Goal: Communication & Community: Connect with others

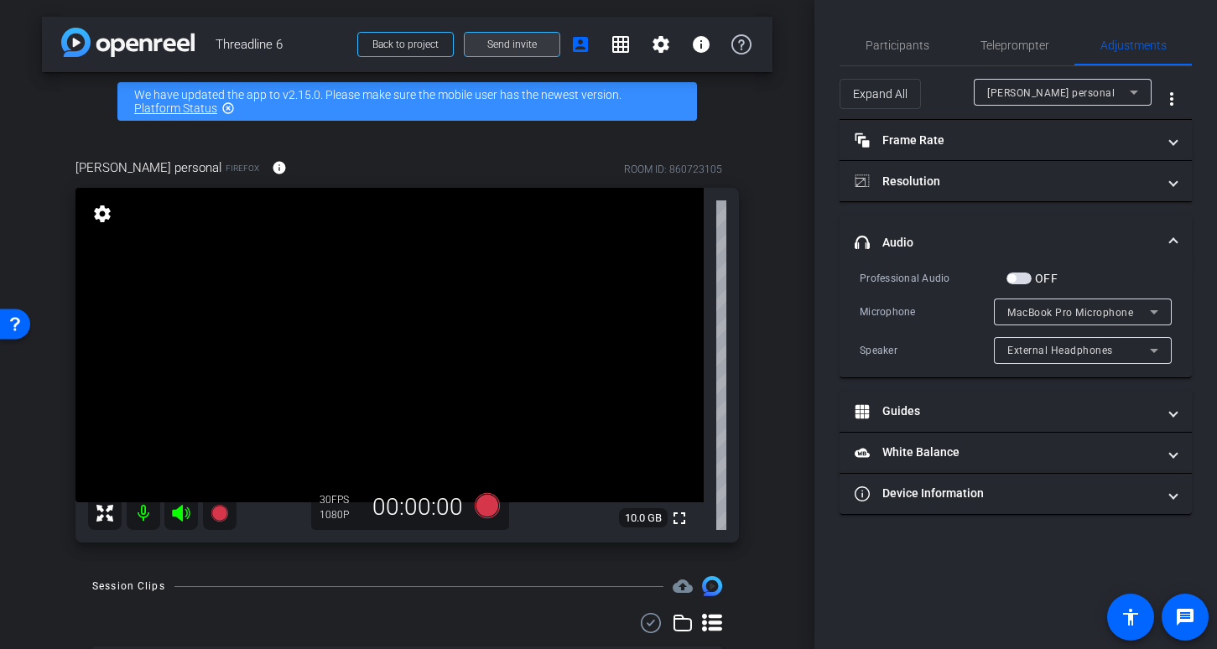
click at [523, 43] on span "Send invite" at bounding box center [511, 44] width 49 height 13
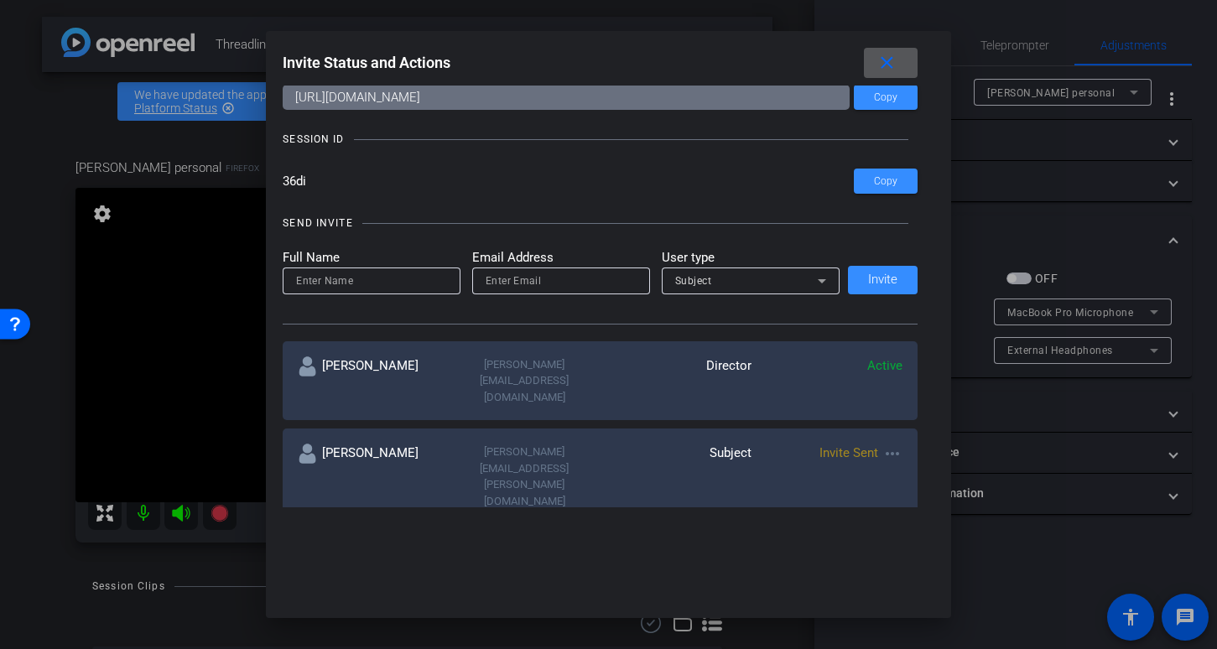
scroll to position [39, 0]
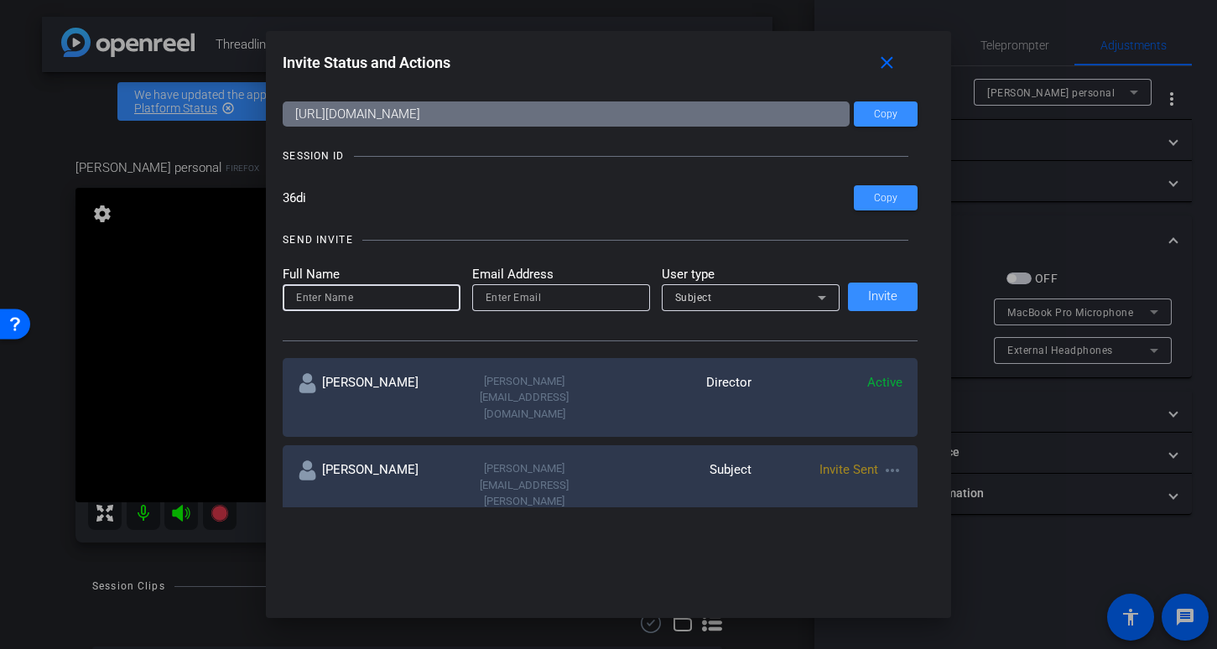
click at [372, 292] on input at bounding box center [371, 298] width 151 height 20
type input "[PERSON_NAME]"
paste input "[PERSON_NAME][EMAIL_ADDRESS][PERSON_NAME][DOMAIN_NAME]"
type input "[PERSON_NAME][EMAIL_ADDRESS][PERSON_NAME][DOMAIN_NAME]"
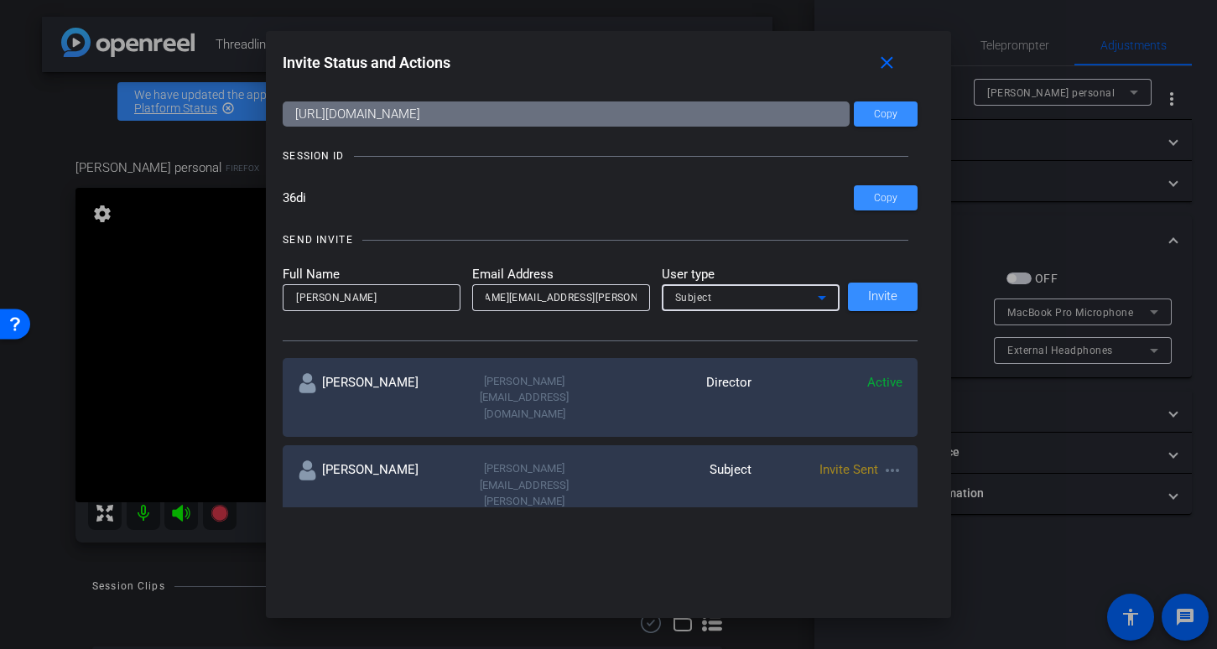
scroll to position [0, 0]
click at [823, 297] on icon at bounding box center [821, 298] width 8 height 4
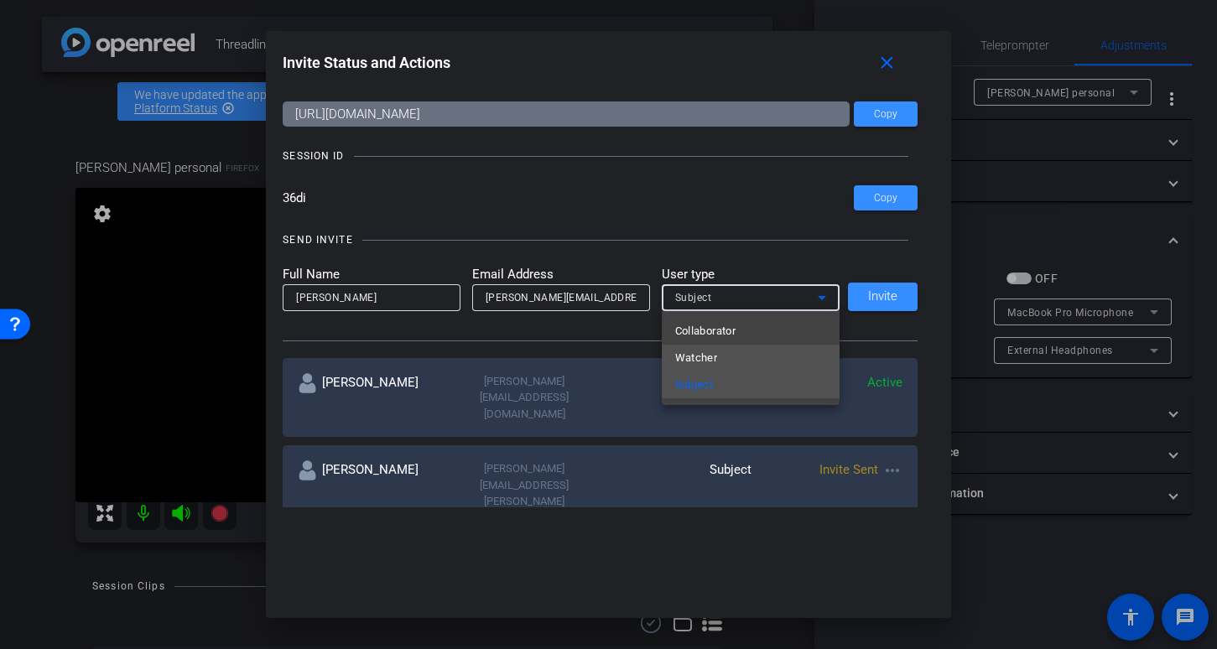
click at [770, 361] on mat-option "Watcher" at bounding box center [751, 358] width 178 height 27
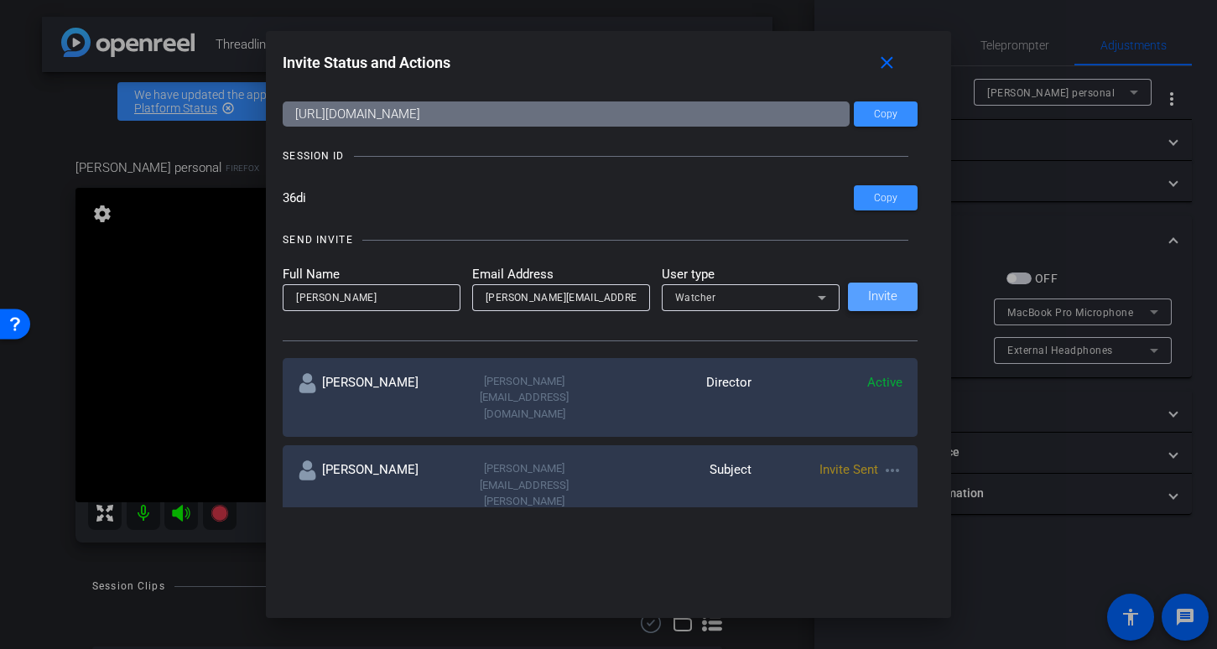
click at [885, 298] on span "Invite" at bounding box center [882, 296] width 29 height 13
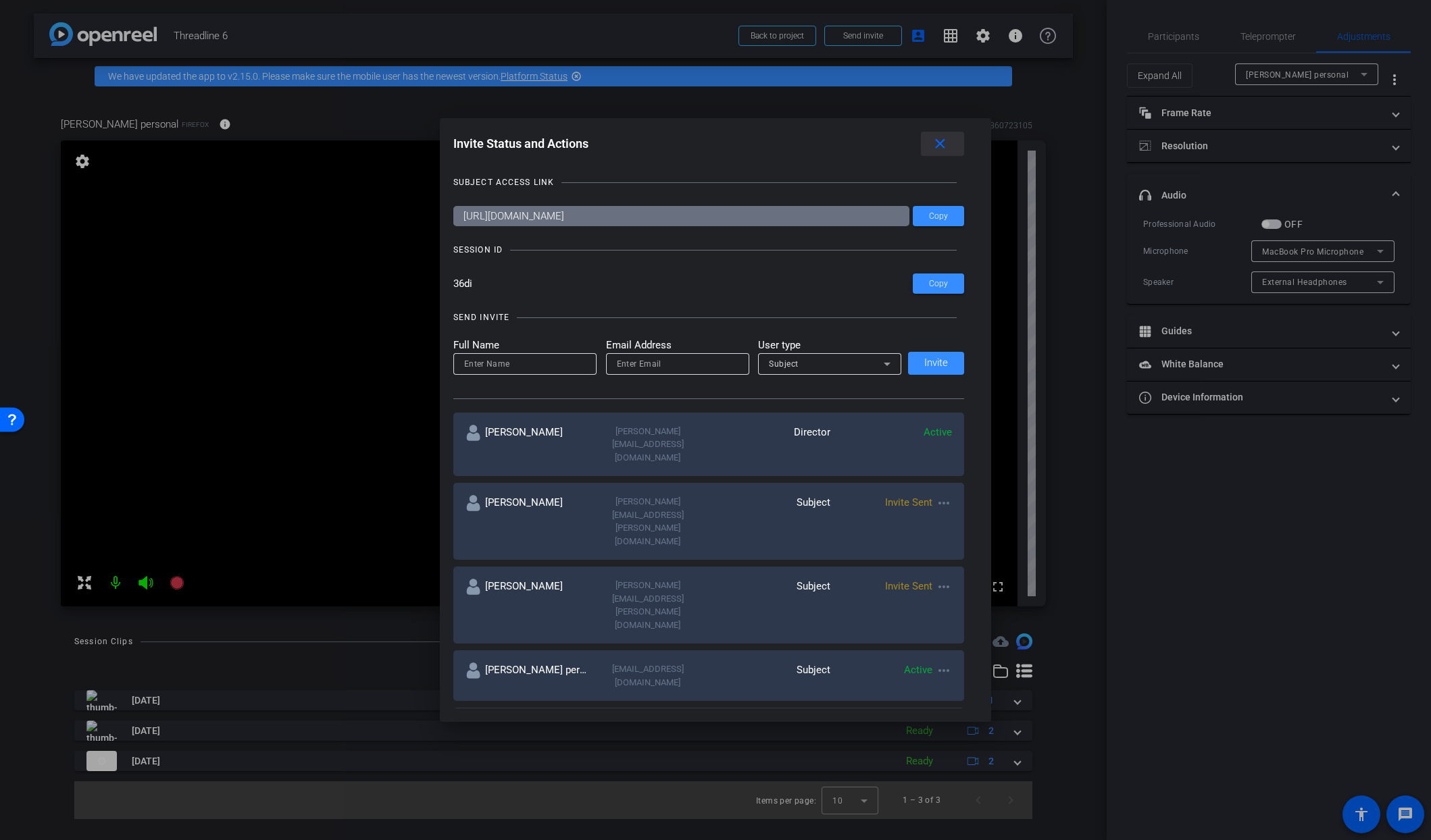
click at [940, 141] on mat-icon "close" at bounding box center [939, 144] width 17 height 17
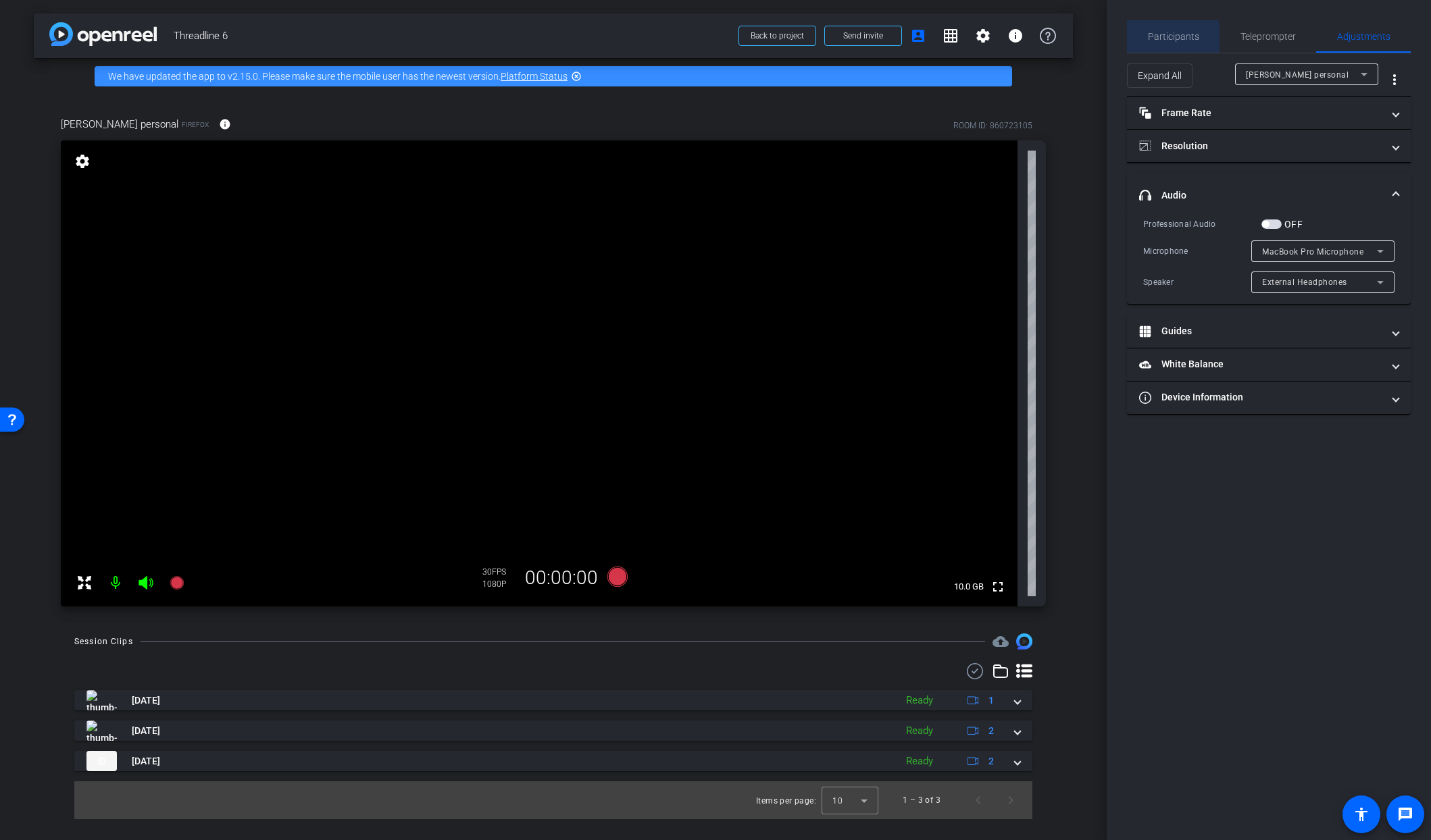
click at [980, 38] on span "Participants" at bounding box center [1173, 36] width 52 height 10
